Goal: Transaction & Acquisition: Purchase product/service

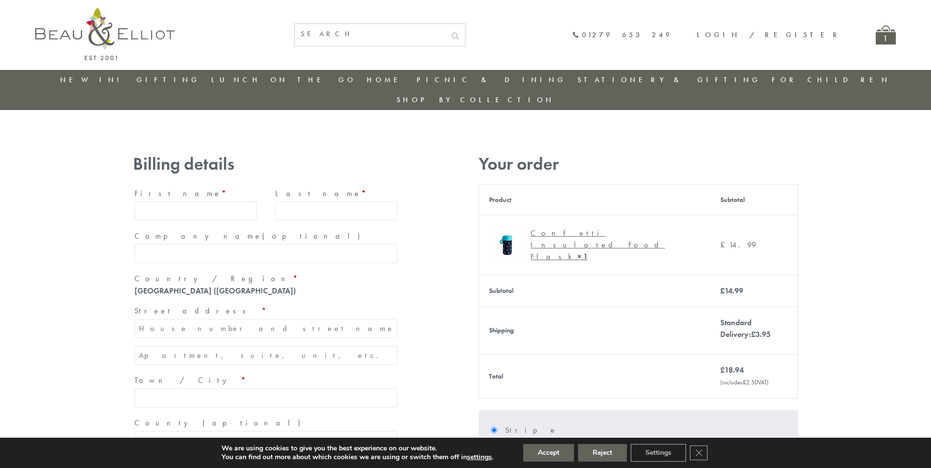
type input "[EMAIL_ADDRESS][DOMAIN_NAME]"
type input "[PERSON_NAME]"
type input "23, [GEOGRAPHIC_DATA], [GEOGRAPHIC_DATA]"
type input "[GEOGRAPHIC_DATA]"
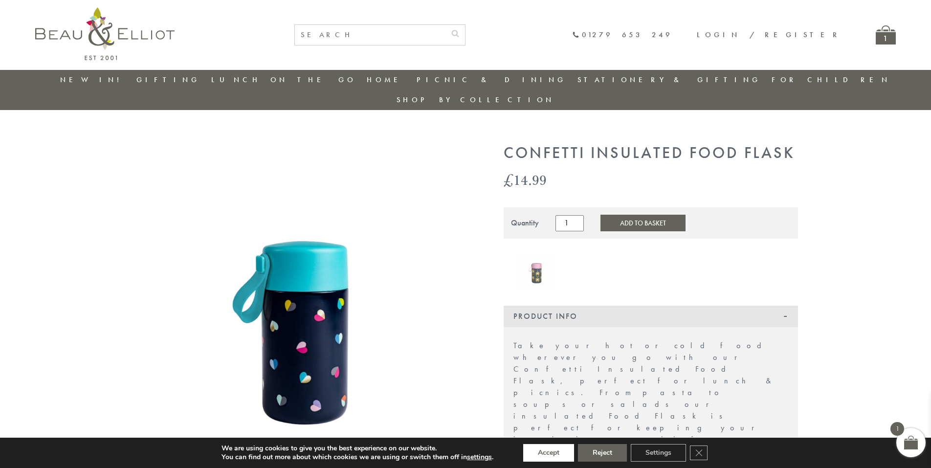
click at [549, 453] on button "Accept" at bounding box center [548, 453] width 51 height 18
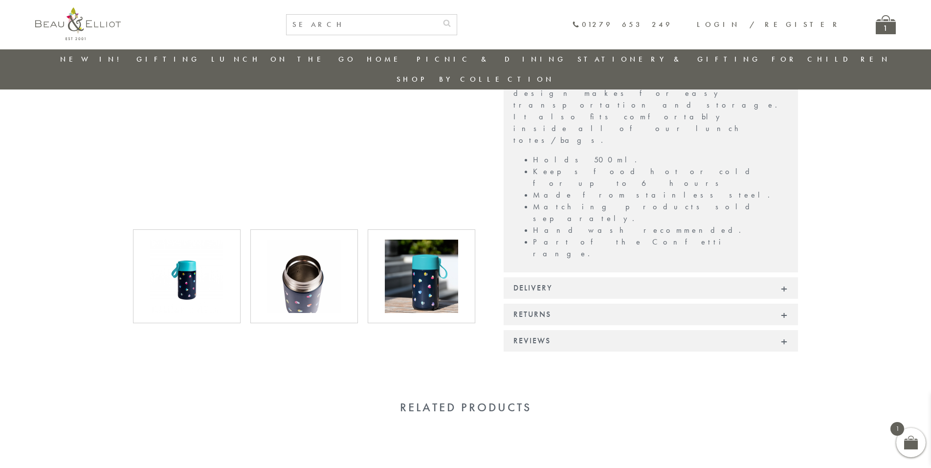
scroll to position [468, 0]
